Goal: Task Accomplishment & Management: Manage account settings

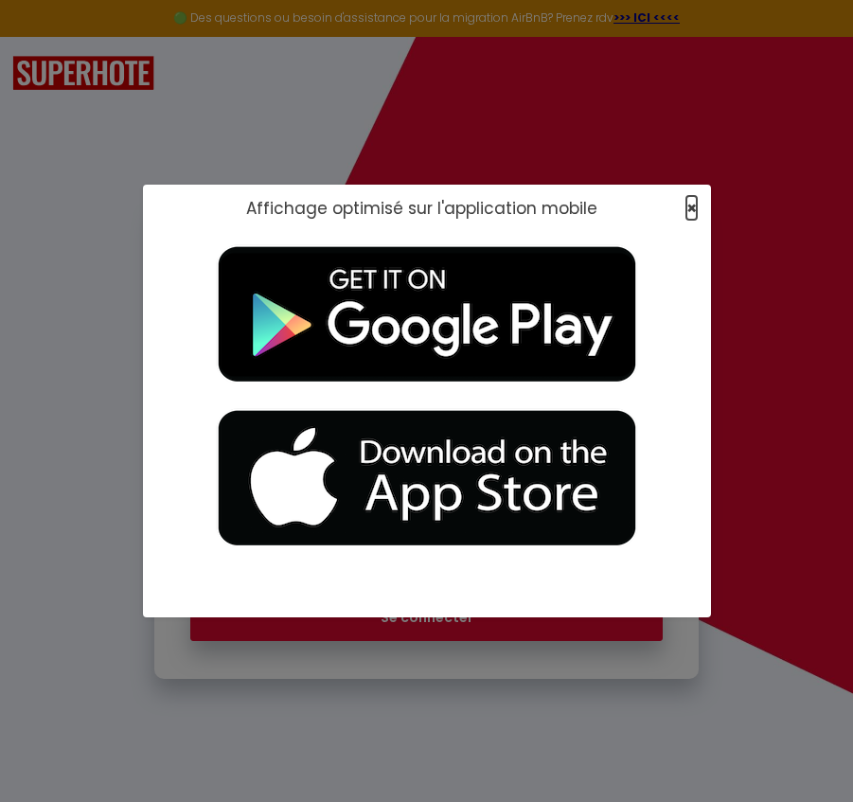
click at [693, 212] on span "×" at bounding box center [692, 208] width 10 height 24
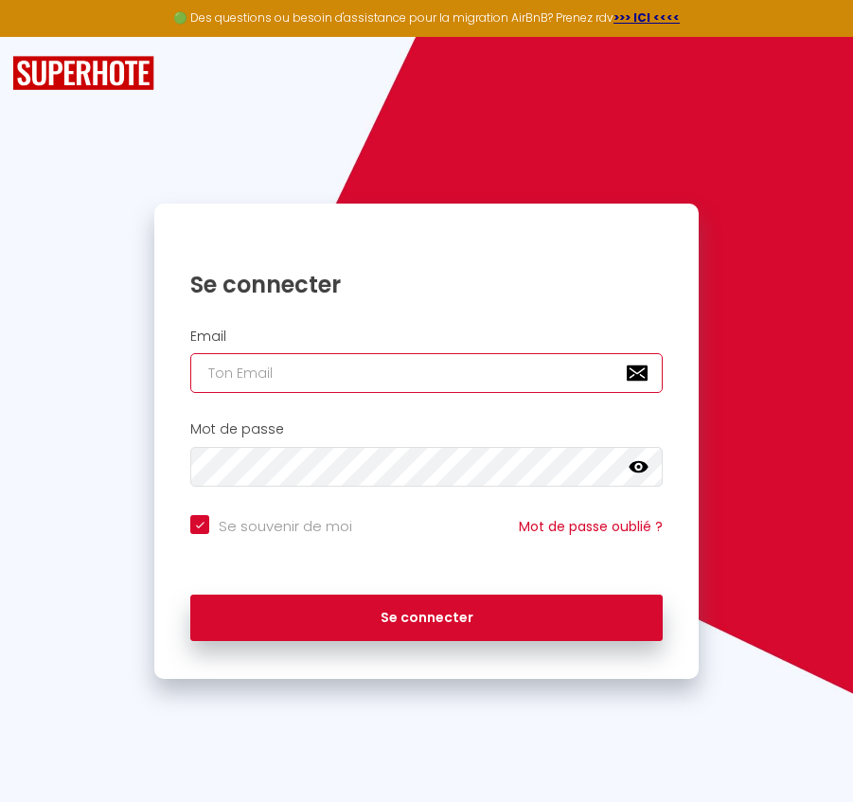
paste input "[PERSON_NAME][EMAIL_ADDRESS][DOMAIN_NAME]"
type input "[PERSON_NAME][EMAIL_ADDRESS][DOMAIN_NAME]"
checkbox input "true"
type input "[PERSON_NAME][EMAIL_ADDRESS][DOMAIN_NAME]"
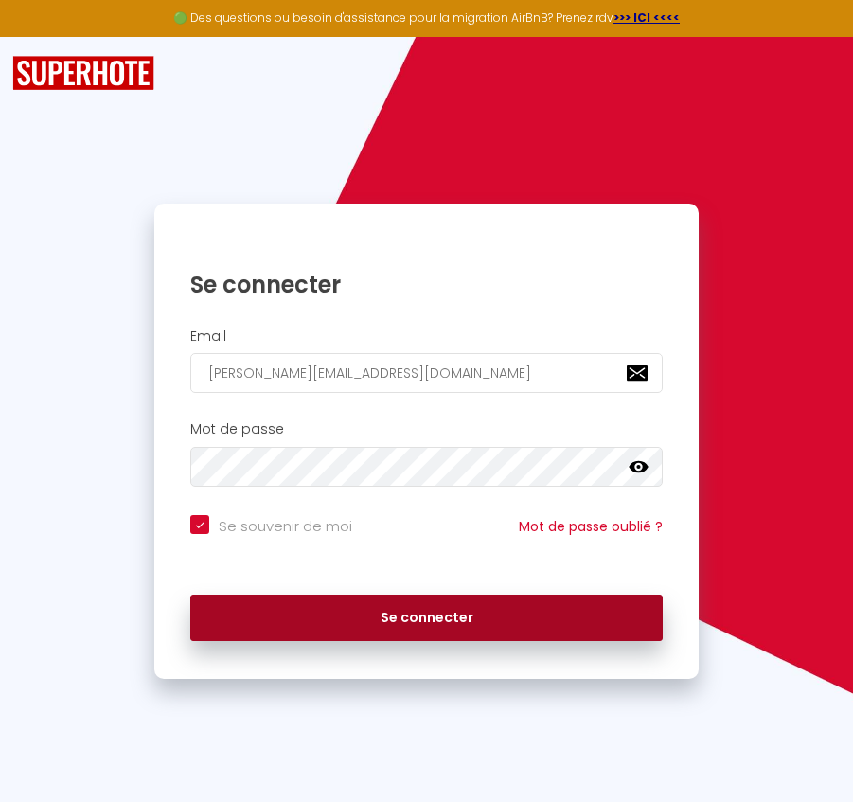
click at [590, 623] on button "Se connecter" at bounding box center [426, 618] width 472 height 47
checkbox input "true"
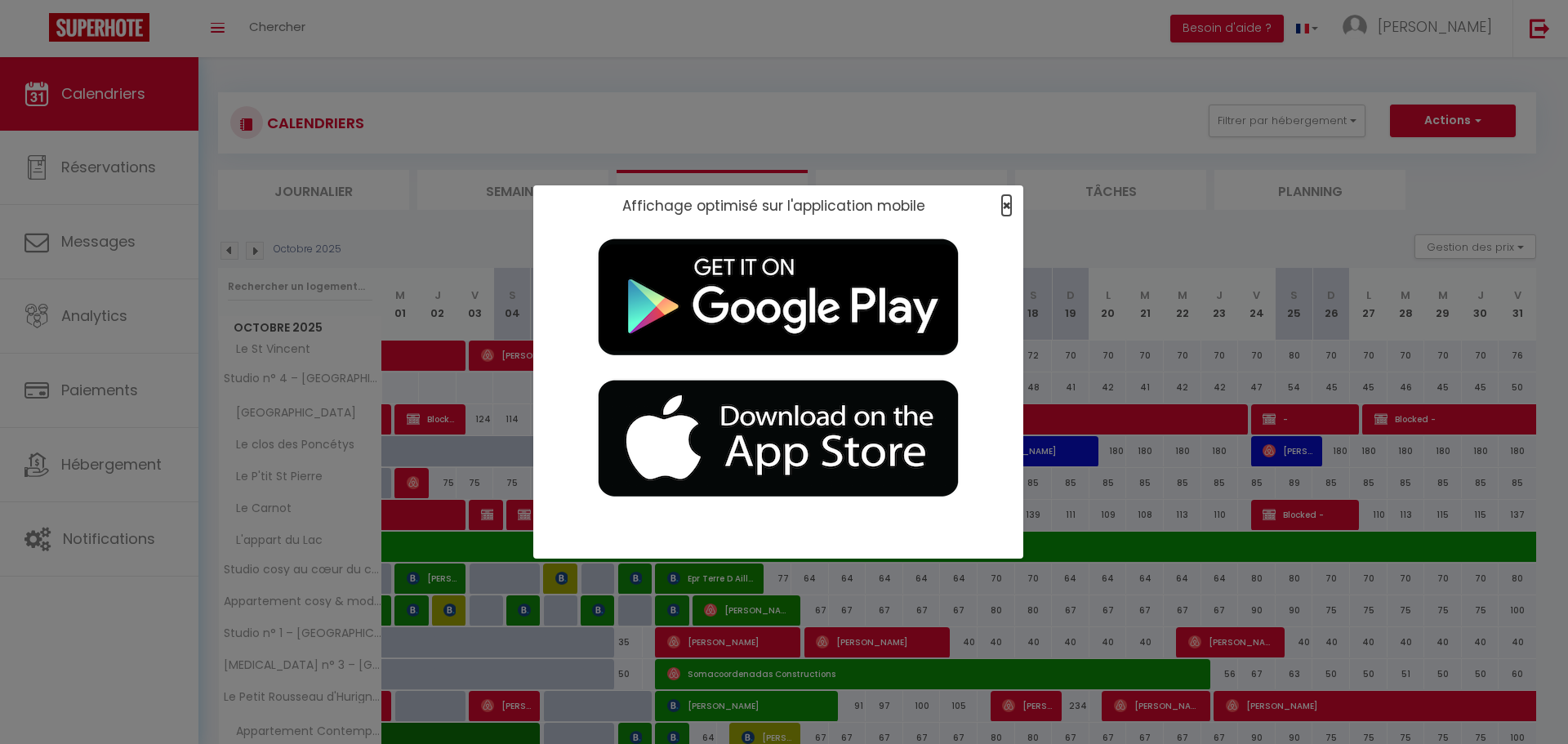
drag, startPoint x: 1008, startPoint y: 208, endPoint x: 768, endPoint y: 215, distance: 240.1
click at [734, 208] on span "×" at bounding box center [1006, 205] width 9 height 21
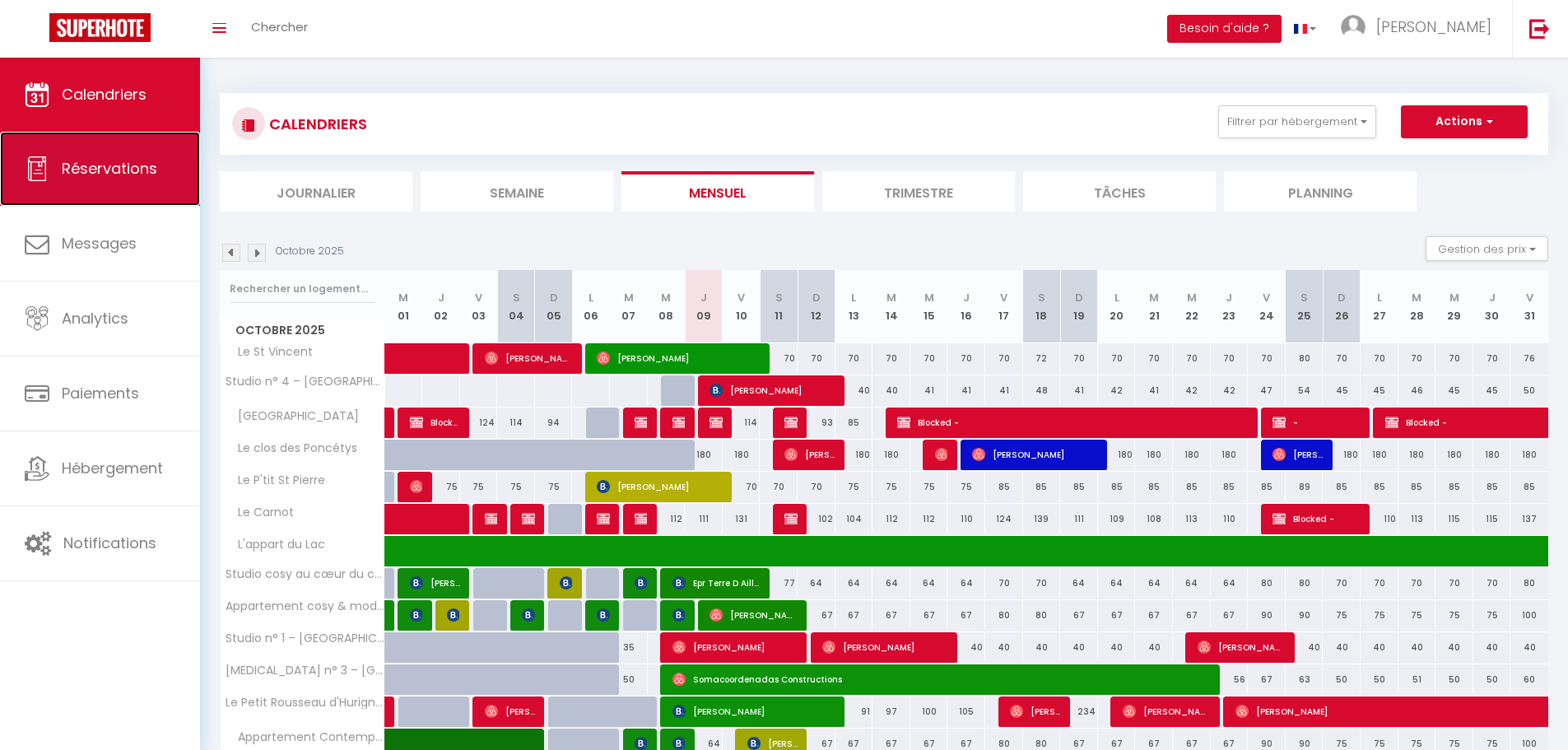
click at [124, 184] on link "Réservations" at bounding box center [100, 169] width 200 height 74
select select "not_cancelled"
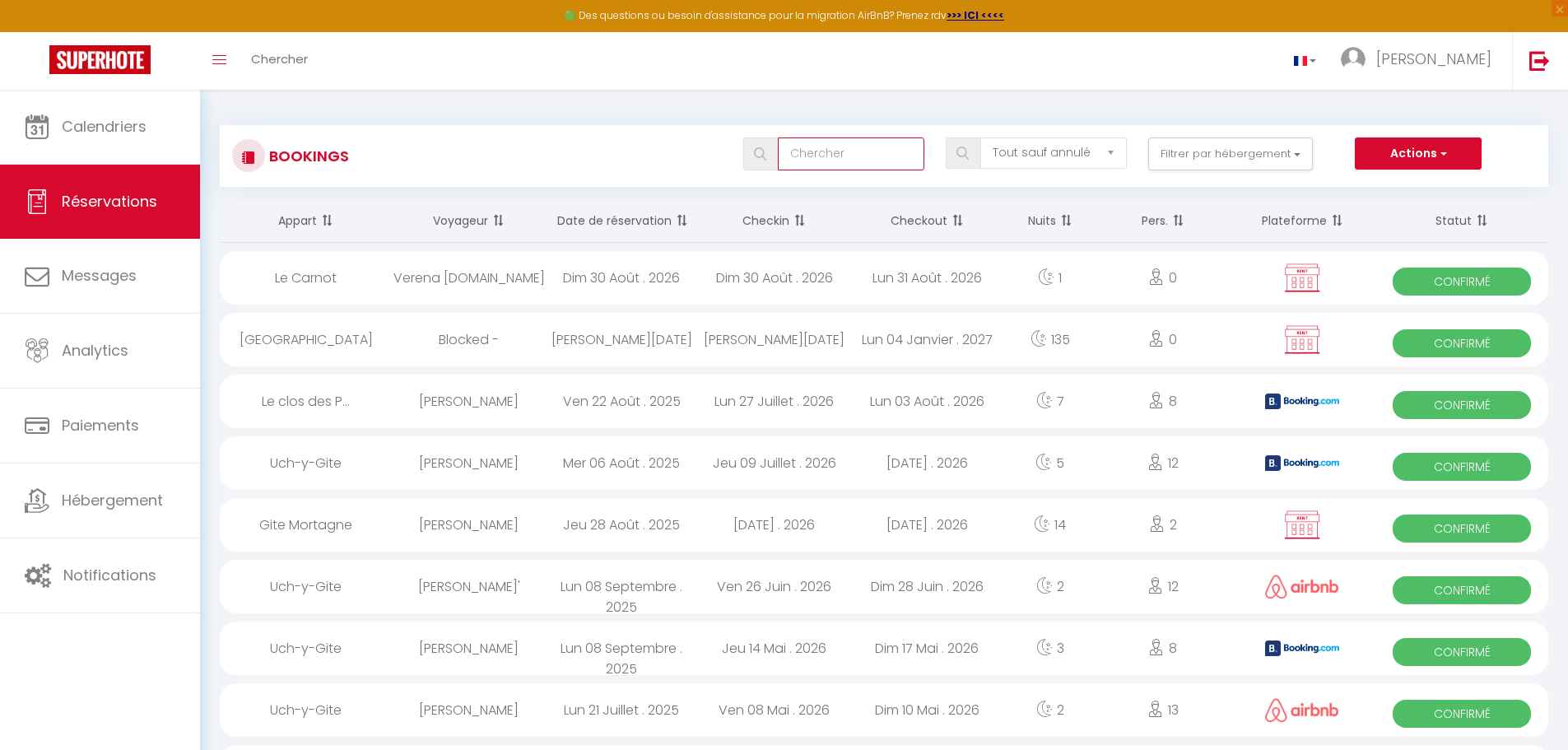
click at [741, 152] on input "text" at bounding box center [851, 154] width 147 height 33
type input "finez"
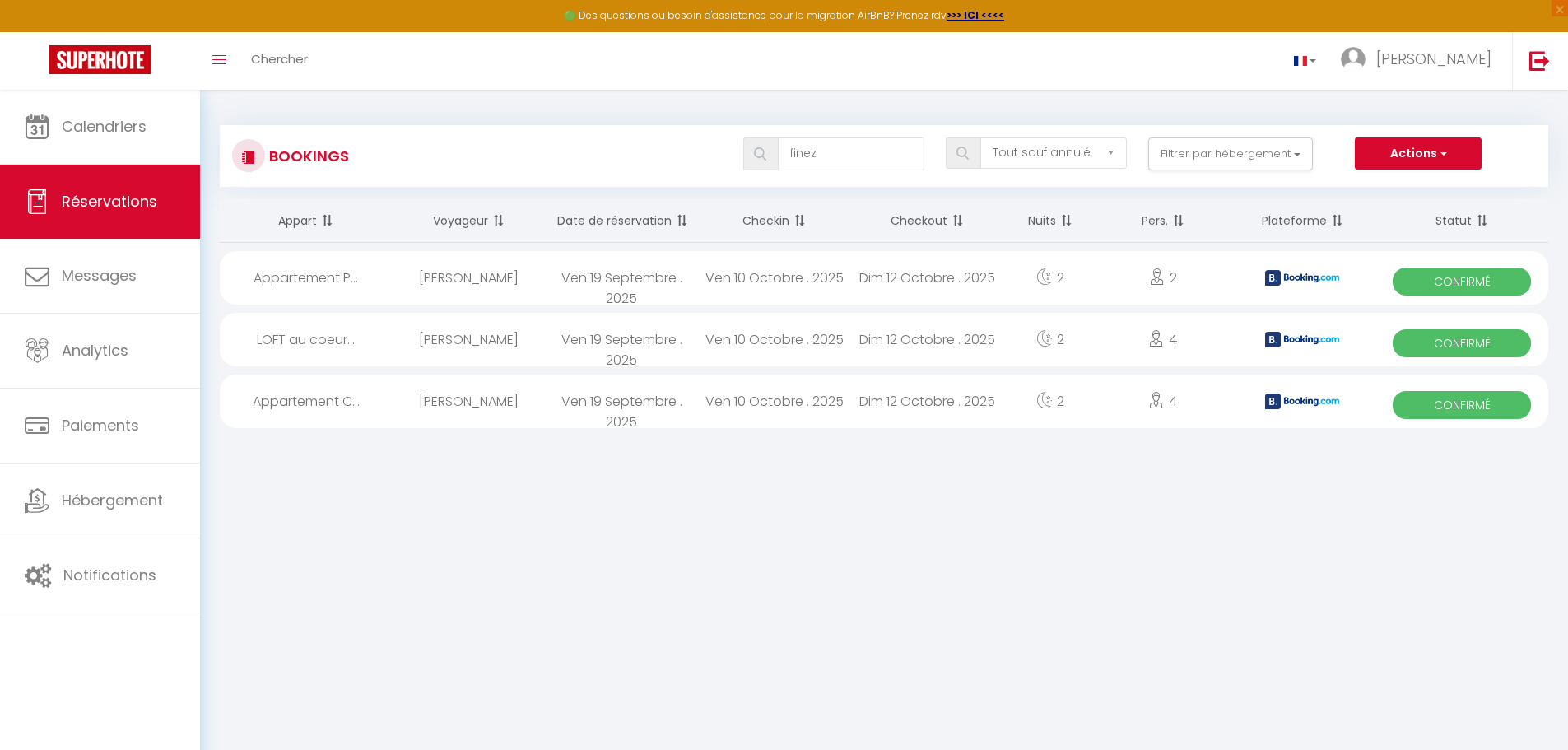
click at [561, 287] on div "Ven 19 Septembre . 2025" at bounding box center [621, 278] width 153 height 54
select select "OK"
select select "KO"
select select "0"
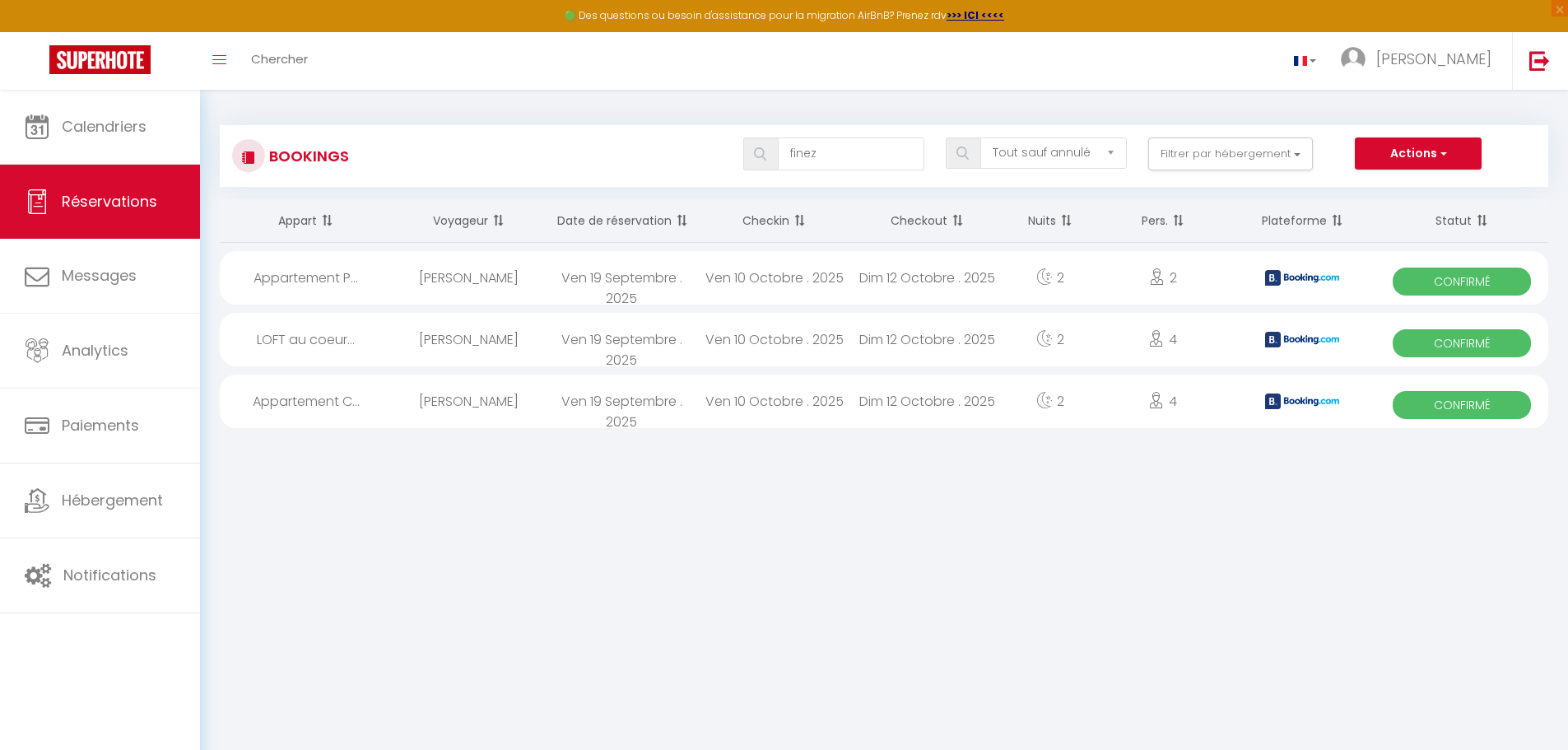
select select "1"
select select
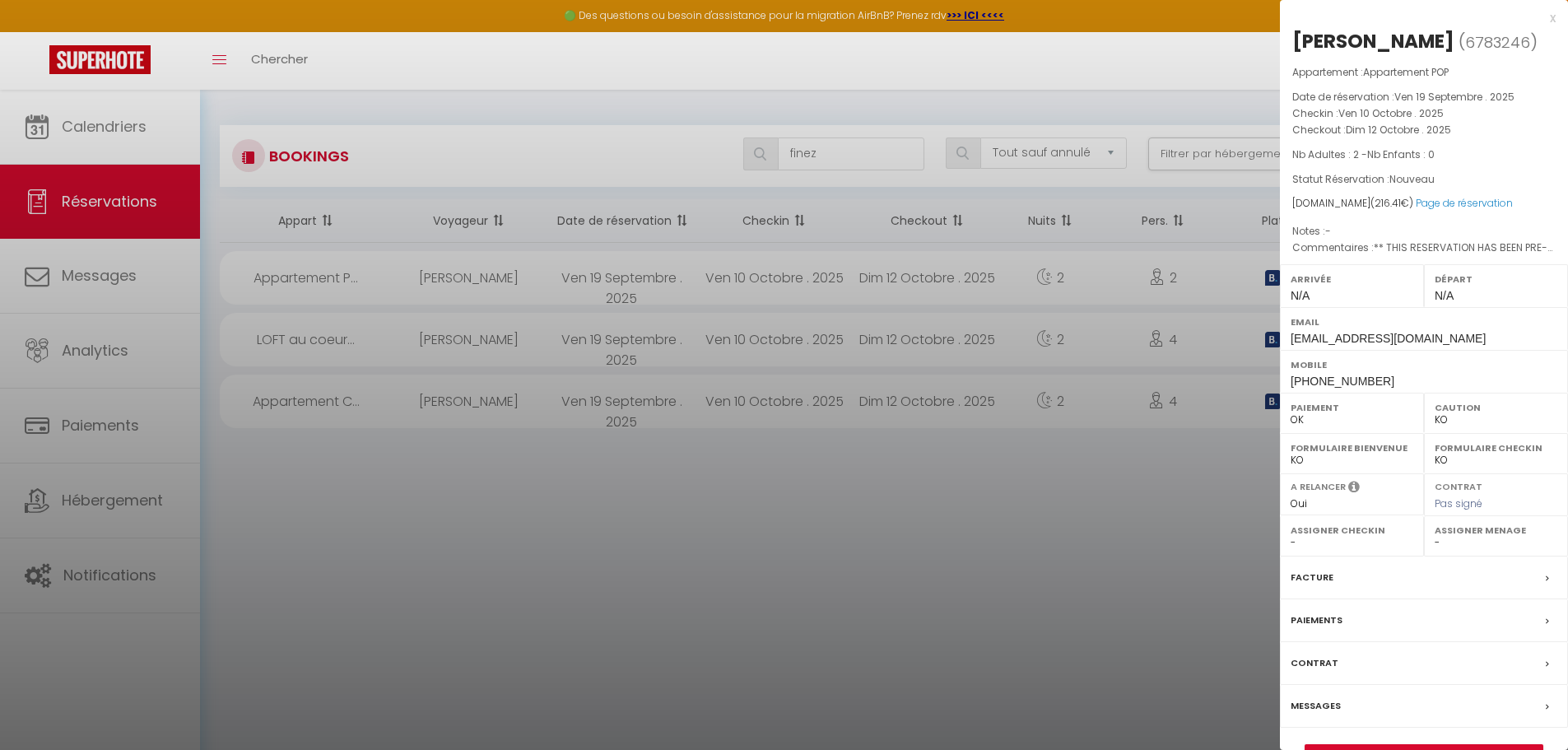
click at [741, 507] on div at bounding box center [784, 375] width 1568 height 750
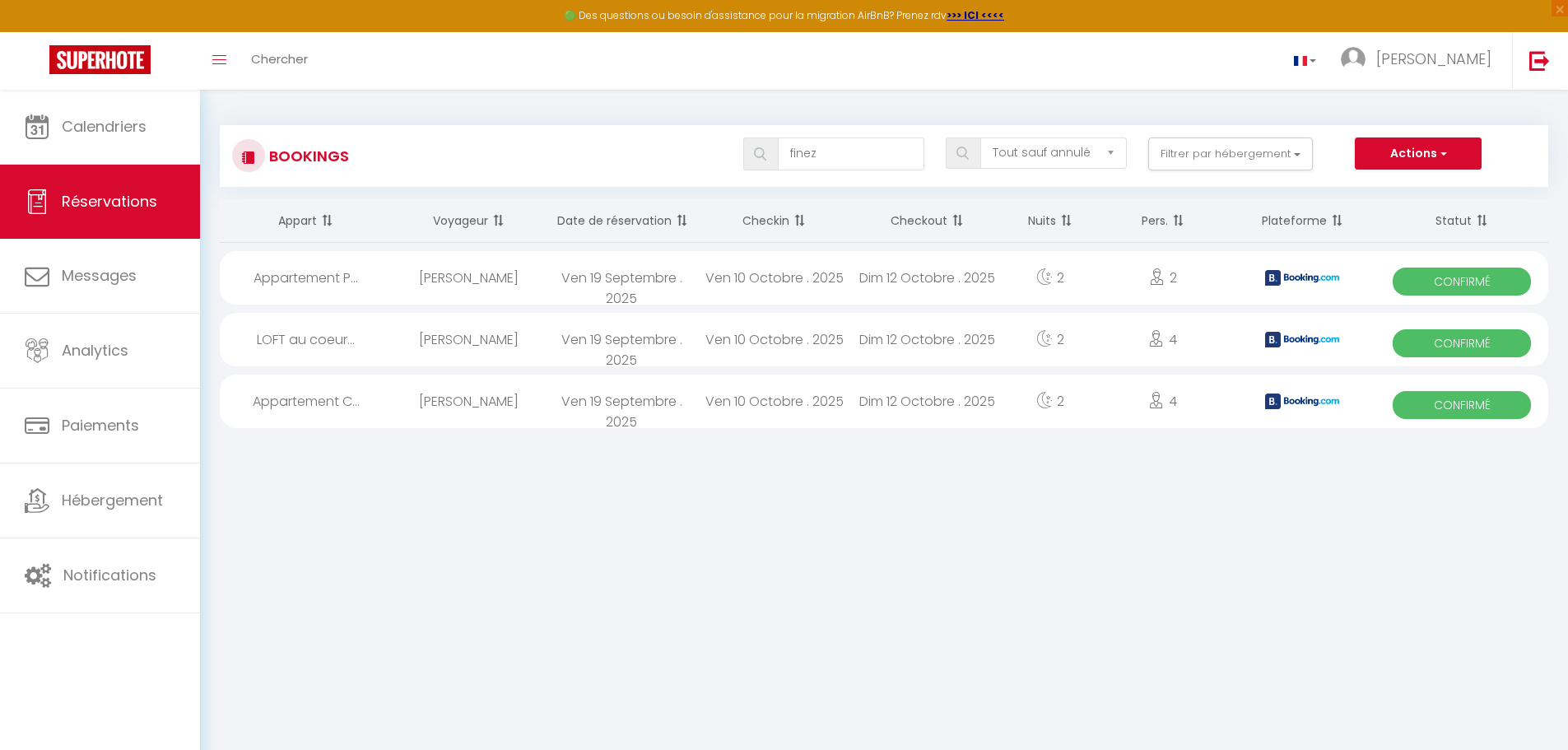
click at [741, 282] on div "Ven 10 Octobre . 2025" at bounding box center [774, 278] width 153 height 54
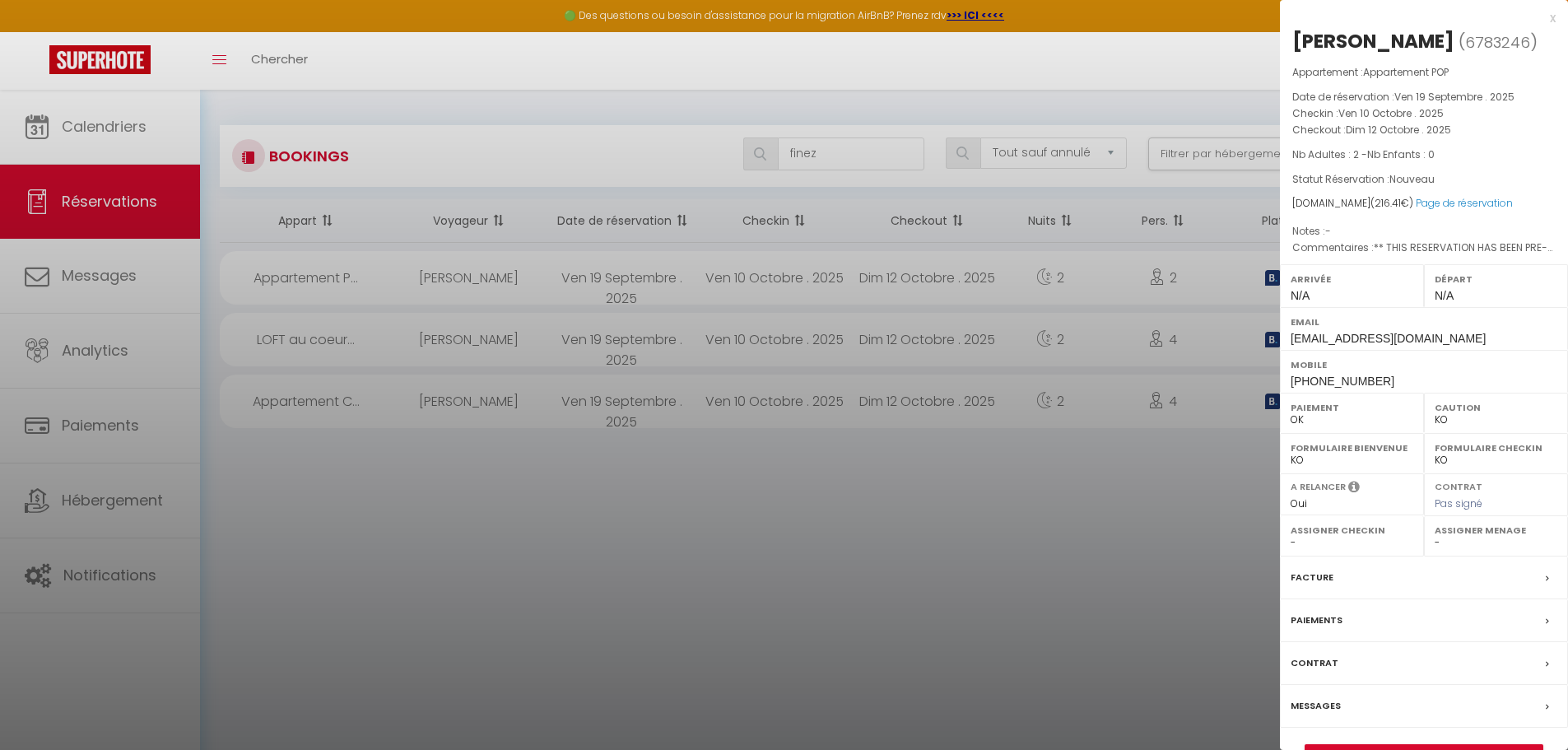
drag, startPoint x: 834, startPoint y: 462, endPoint x: 422, endPoint y: 475, distance: 412.2
click at [741, 461] on div at bounding box center [784, 375] width 1568 height 750
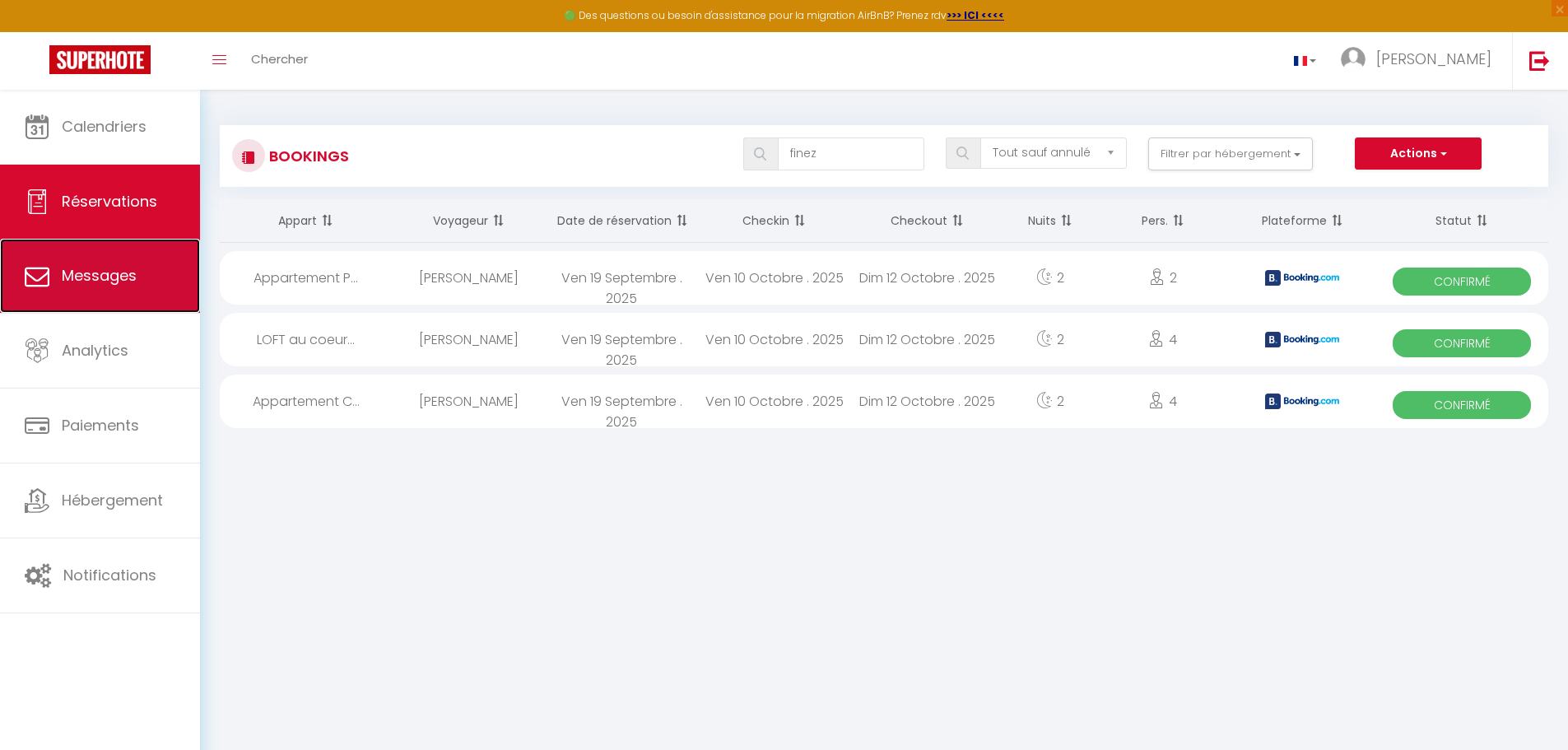
click at [116, 289] on link "Messages" at bounding box center [100, 275] width 200 height 74
select select "message"
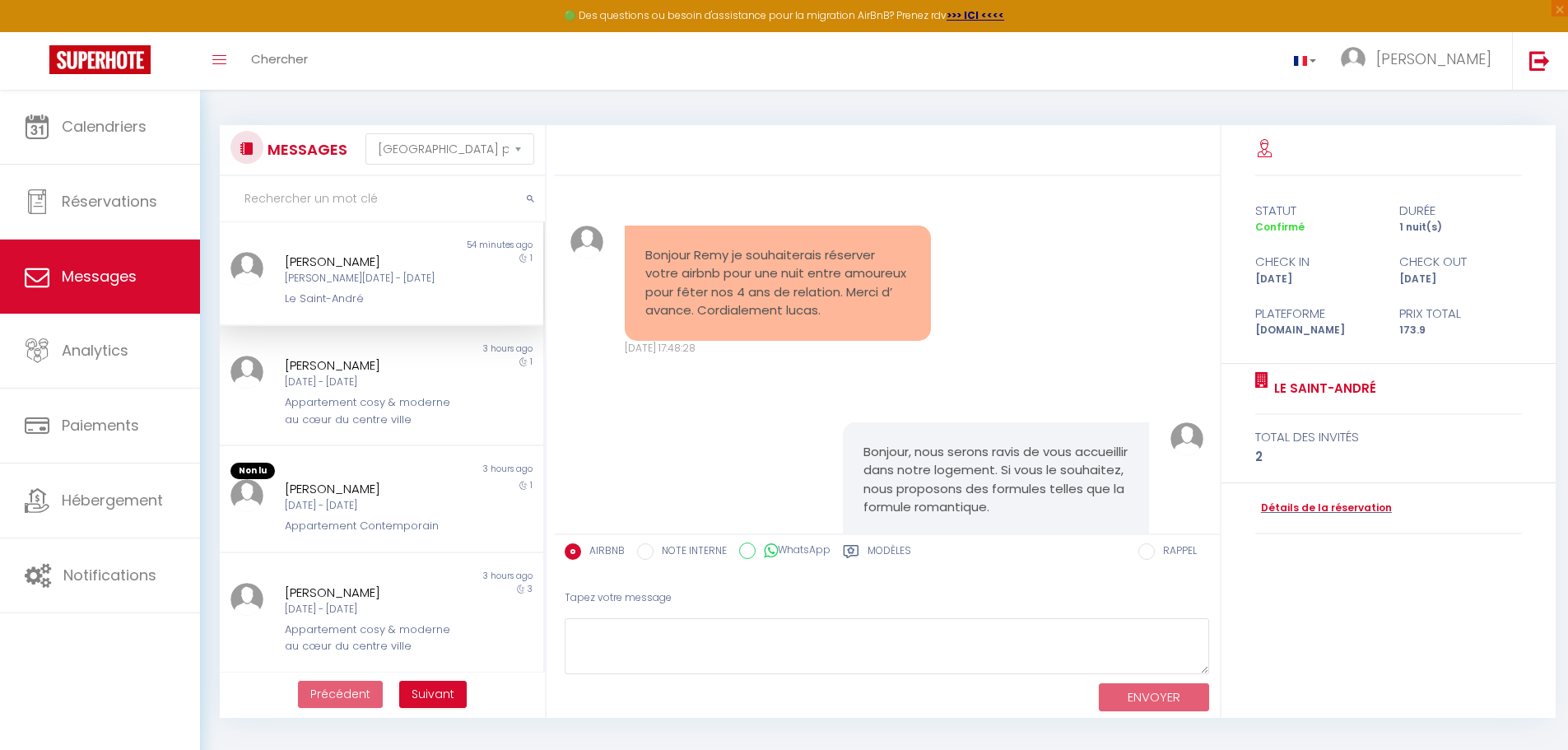
scroll to position [3011, 0]
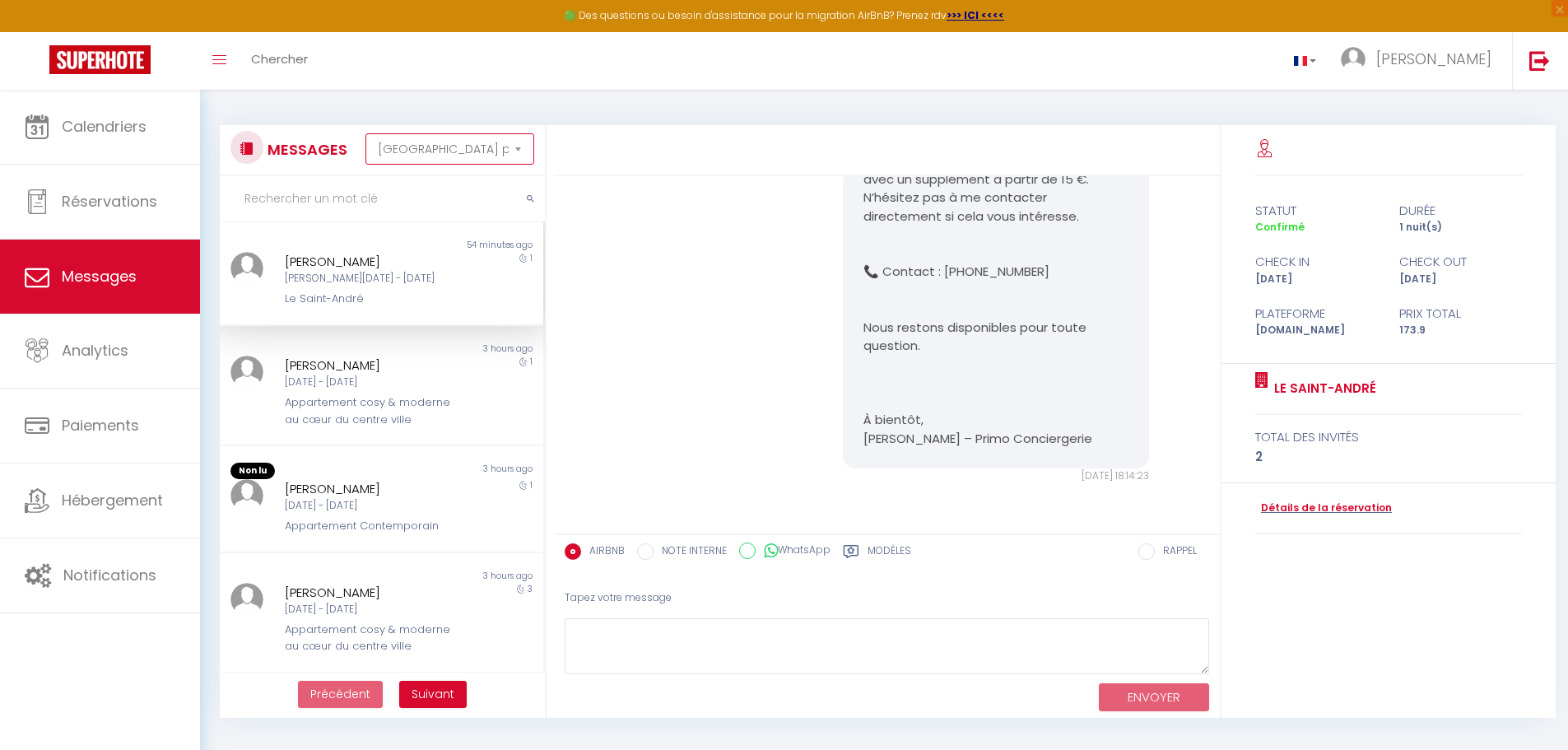
drag, startPoint x: 422, startPoint y: 151, endPoint x: 772, endPoint y: 260, distance: 366.6
click at [741, 260] on div "MESSAGES Trier par date de réservation [GEOGRAPHIC_DATA] par date de message No…" at bounding box center [884, 421] width 1350 height 593
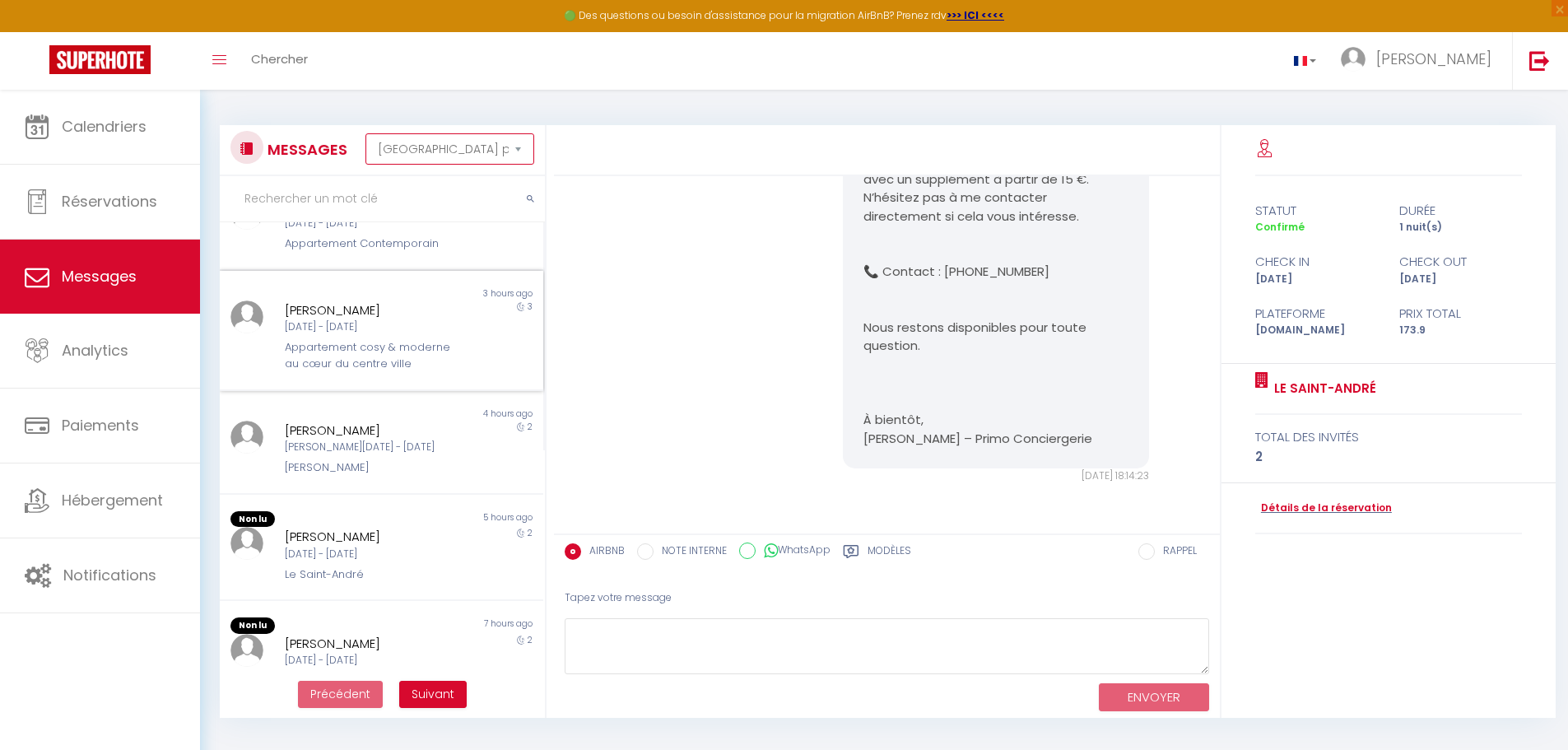
scroll to position [395, 0]
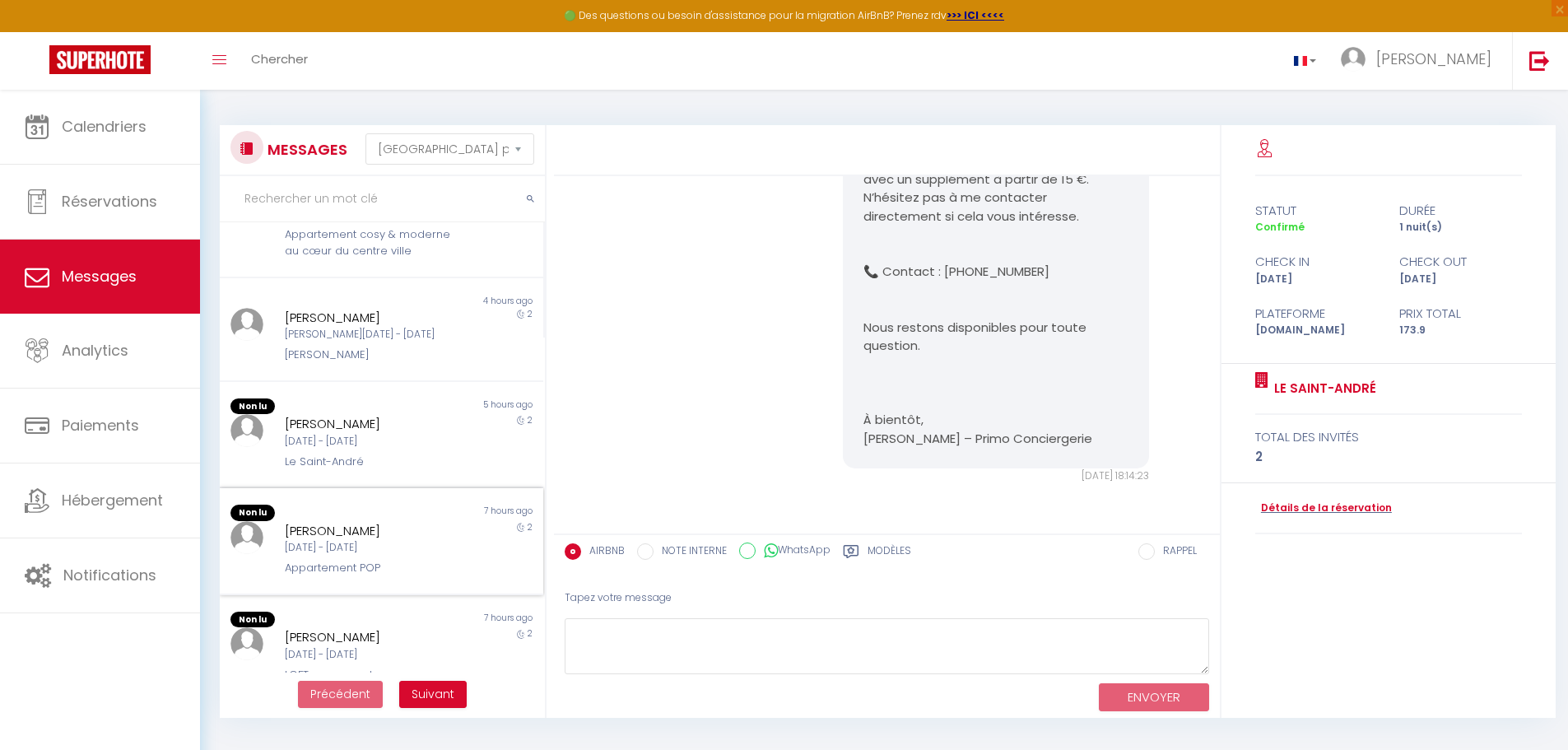
click at [347, 555] on div "[DATE] - [DATE]" at bounding box center [369, 548] width 167 height 16
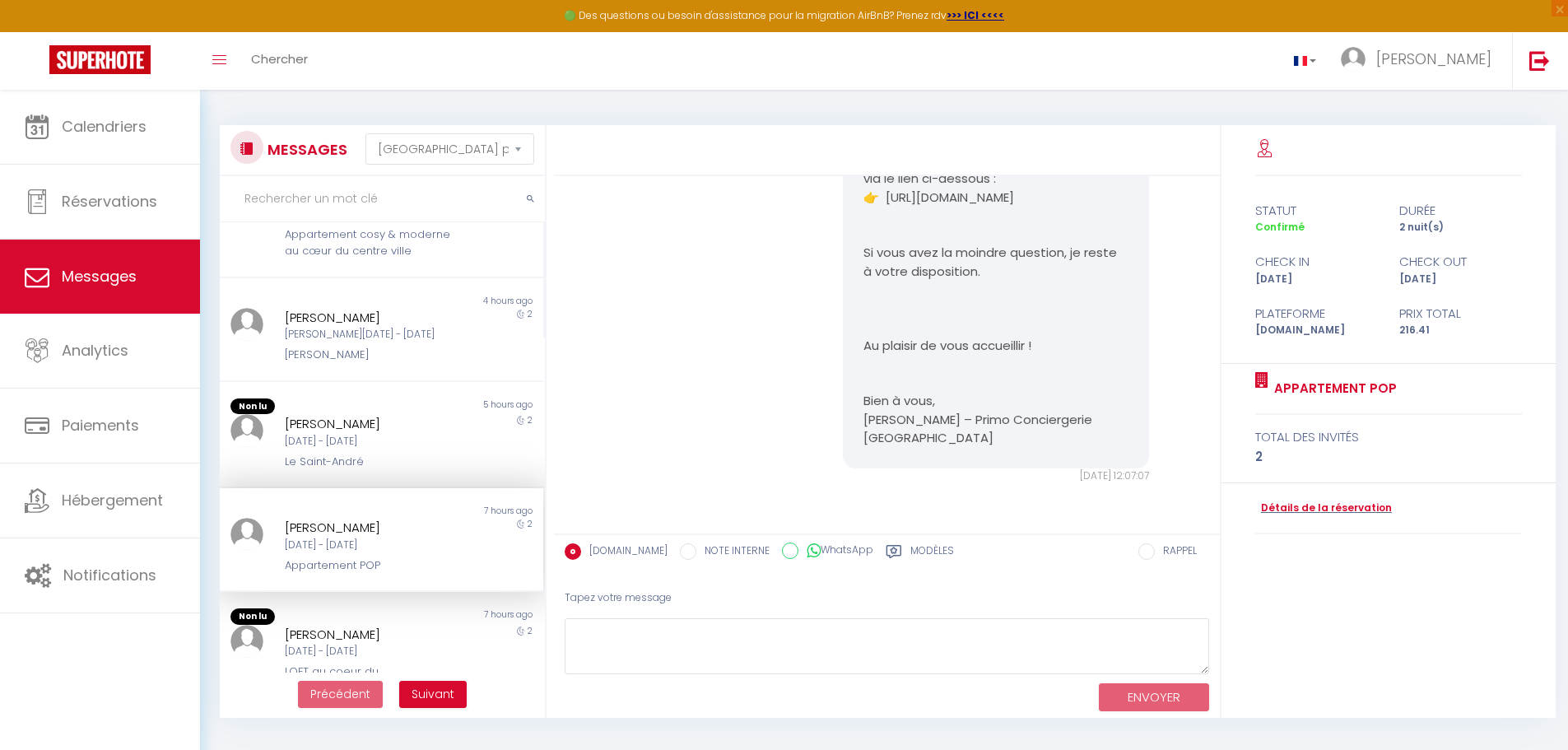
scroll to position [6306, 0]
click at [741, 10] on span "×" at bounding box center [1559, 8] width 17 height 17
